Goal: Answer question/provide support: Share knowledge or assist other users

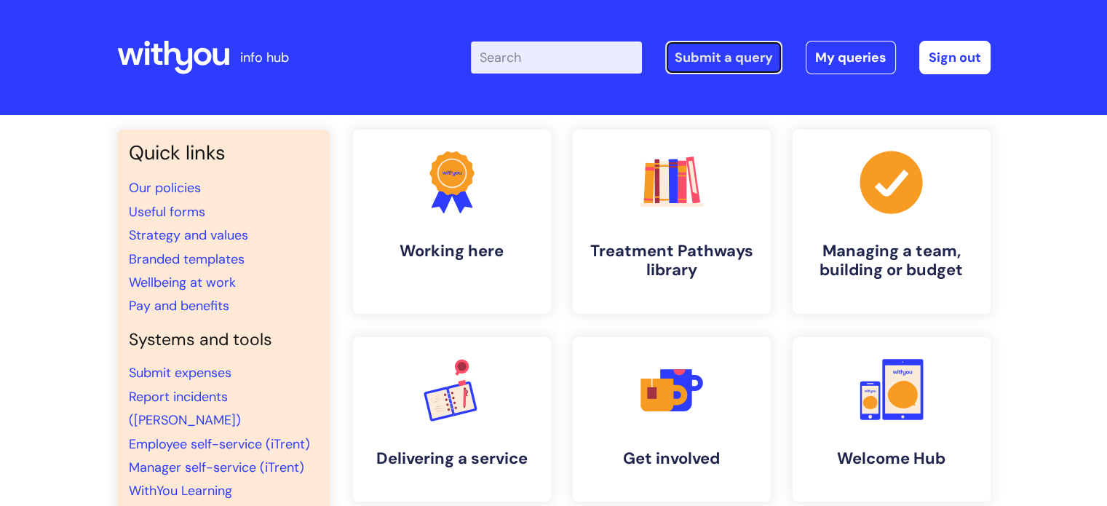
click at [750, 58] on link "Submit a query" at bounding box center [723, 57] width 117 height 33
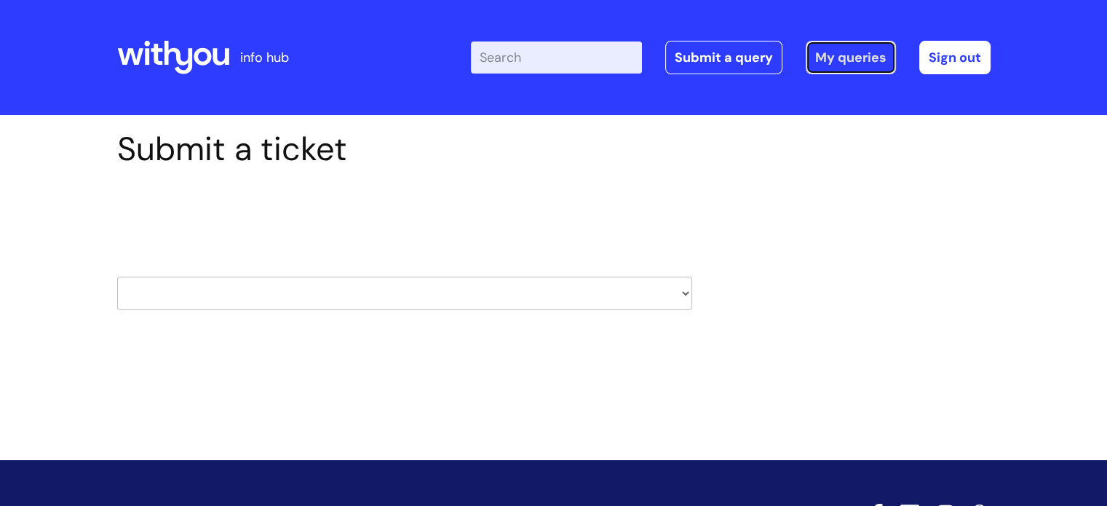
click at [837, 53] on link "My queries" at bounding box center [851, 57] width 90 height 33
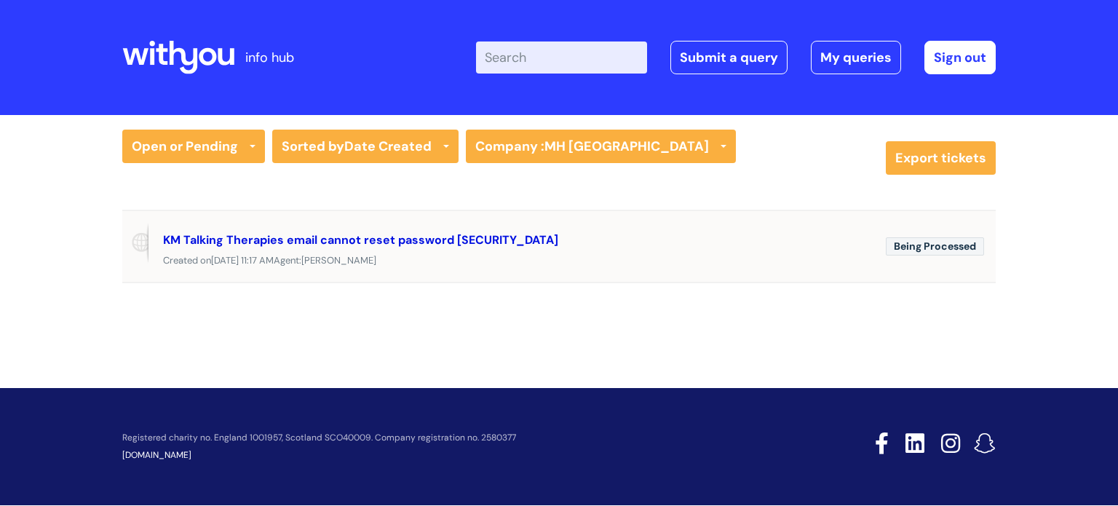
click at [432, 243] on link "KM Talking Therapies email cannot reset password #349584" at bounding box center [360, 239] width 395 height 15
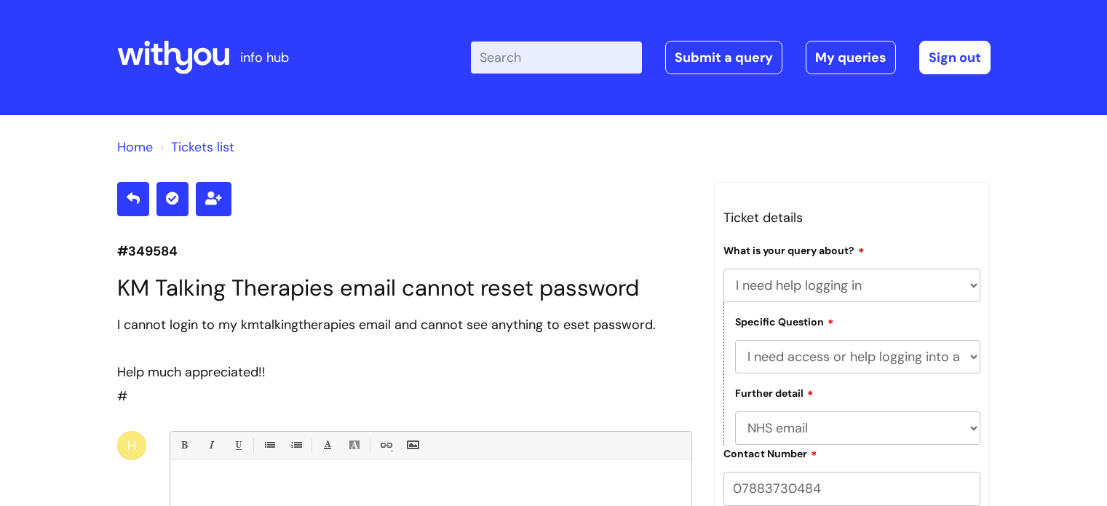
select select "I need help logging in"
select select "I need access or help logging into a system, including Single Sign On"
select select "NHS email"
